Goal: Communication & Community: Answer question/provide support

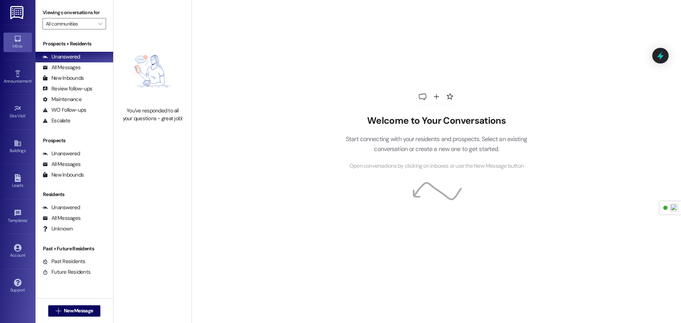
click at [26, 17] on link at bounding box center [17, 12] width 23 height 25
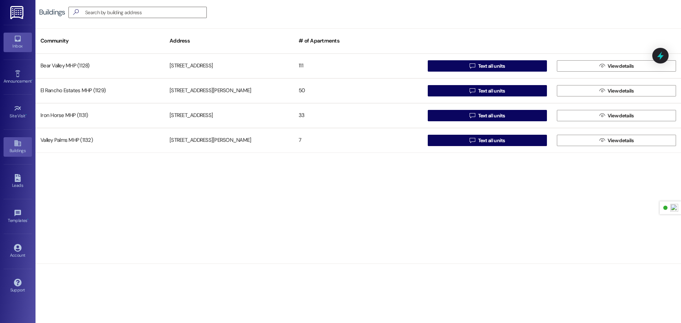
click at [18, 47] on div "Inbox" at bounding box center [17, 46] width 35 height 7
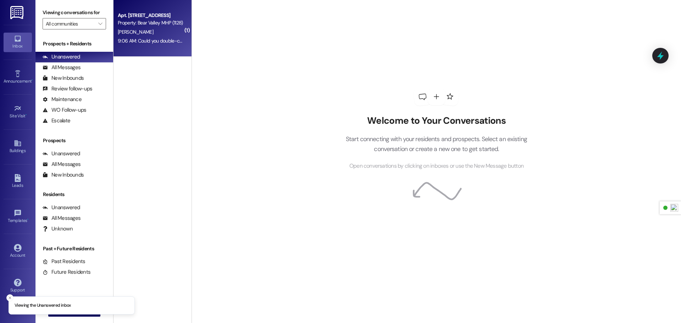
click at [149, 51] on div "Apt. [STREET_ADDRESS] Property: Bear Valley MHP (1128) [PERSON_NAME] 9:06 AM: C…" at bounding box center [153, 28] width 78 height 57
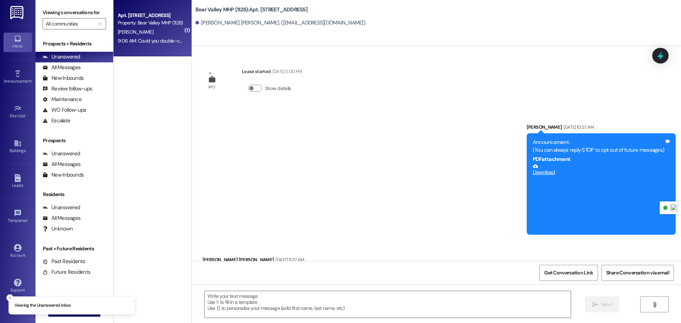
scroll to position [3879, 0]
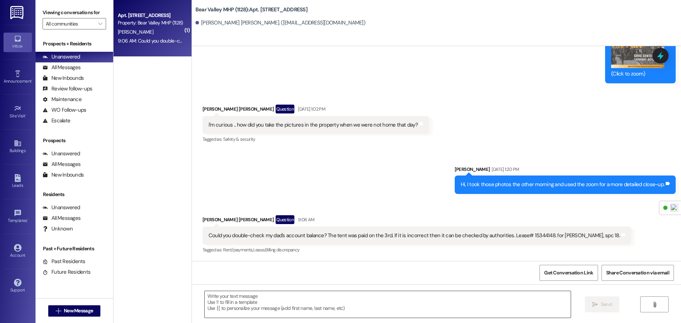
click at [348, 303] on textarea at bounding box center [388, 304] width 366 height 27
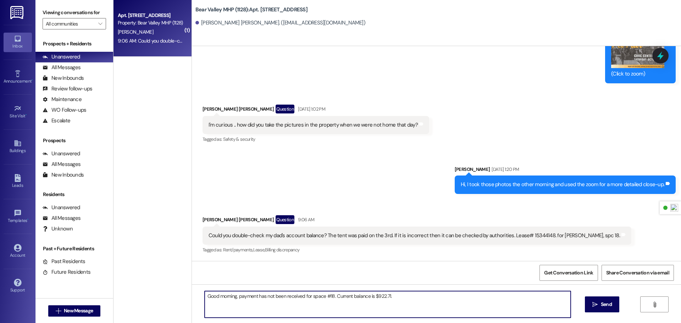
click at [344, 297] on textarea "Good morning, payment has not been received for space #18. Current balance is $…" at bounding box center [388, 304] width 366 height 27
click at [417, 298] on textarea "Good morning, payment has not been received for space #18. The current balance …" at bounding box center [388, 304] width 366 height 27
drag, startPoint x: 337, startPoint y: 295, endPoint x: 354, endPoint y: 293, distance: 16.8
click at [338, 294] on textarea "Good morning, payment has not been received for space #18. The current balance …" at bounding box center [388, 304] width 366 height 27
type textarea "Good morning, payment has not been received for space #18, the current balance …"
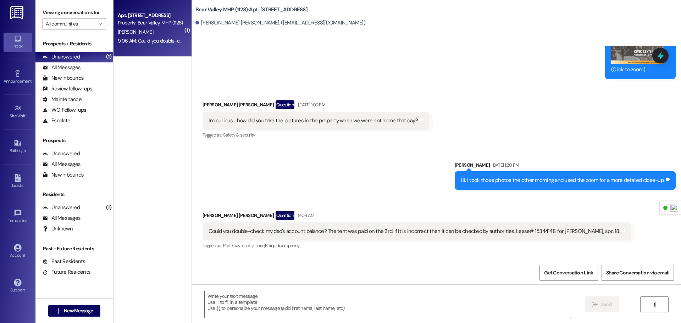
scroll to position [3929, 0]
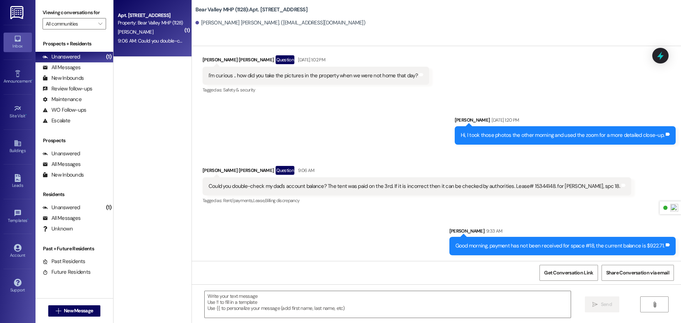
click at [20, 12] on img at bounding box center [17, 12] width 15 height 13
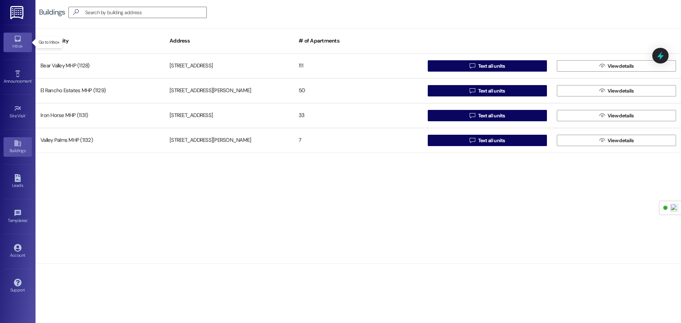
click at [17, 40] on icon at bounding box center [18, 39] width 8 height 8
